Goal: Find specific page/section: Find specific page/section

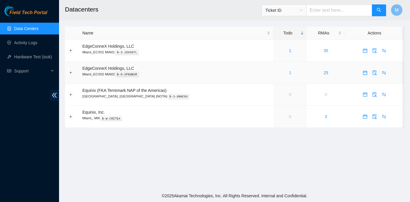
click at [289, 71] on link "1" at bounding box center [290, 73] width 2 height 5
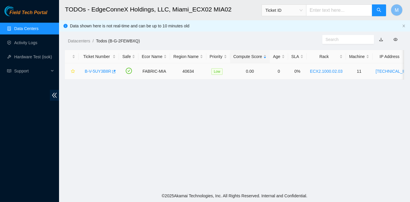
click at [96, 71] on link "B-V-5UY3B8R" at bounding box center [98, 71] width 26 height 5
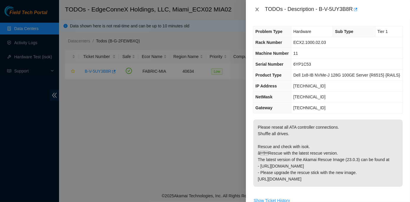
click at [257, 8] on icon "close" at bounding box center [257, 9] width 5 height 5
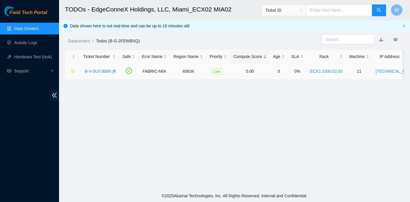
click at [98, 71] on link "B-V-5UY3B8R" at bounding box center [98, 71] width 26 height 5
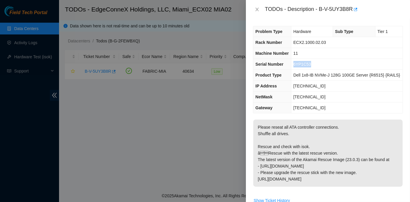
drag, startPoint x: 294, startPoint y: 63, endPoint x: 312, endPoint y: 61, distance: 18.1
click at [312, 61] on td "6YP1C53" at bounding box center [347, 64] width 112 height 11
copy span "6YP1C53"
click at [255, 8] on icon "close" at bounding box center [257, 9] width 5 height 5
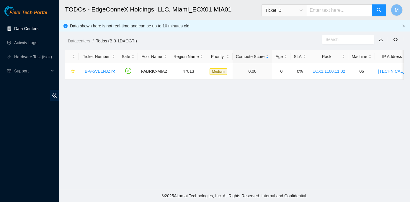
click at [31, 27] on link "Data Centers" at bounding box center [26, 28] width 24 height 5
